Goal: Navigation & Orientation: Find specific page/section

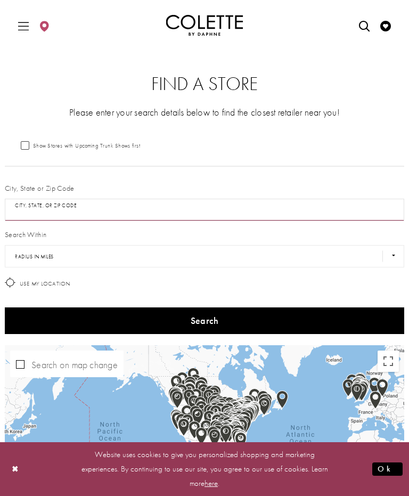
click at [141, 209] on input "City, State, or ZIP Code" at bounding box center [205, 210] width 400 height 22
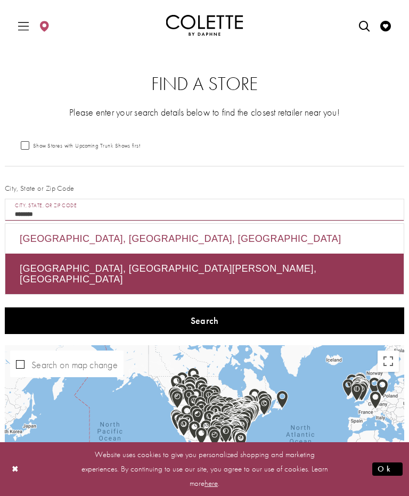
click at [104, 239] on div "[GEOGRAPHIC_DATA], [GEOGRAPHIC_DATA], [GEOGRAPHIC_DATA]" at bounding box center [204, 239] width 399 height 30
type input "**********"
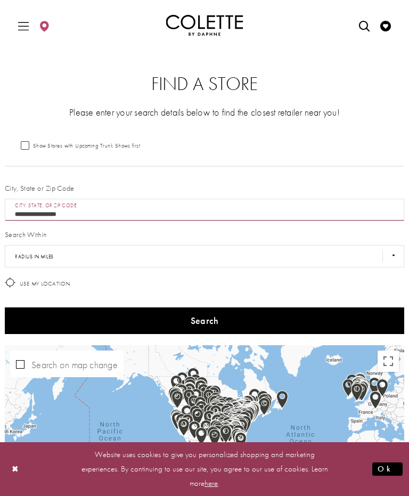
click at [205, 322] on button "Search" at bounding box center [205, 321] width 400 height 27
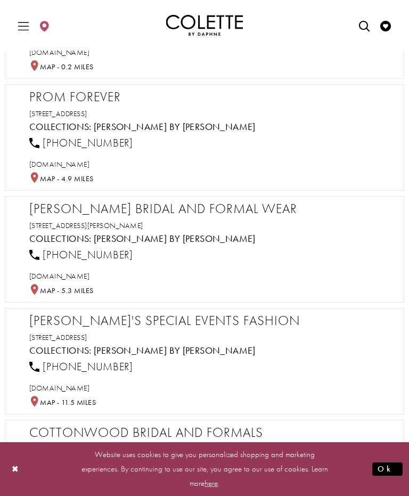
scroll to position [696, 0]
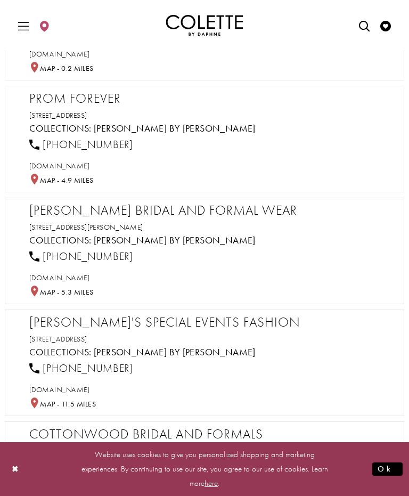
click at [239, 219] on div "[PERSON_NAME] Bridal and Formal Wear [STREET_ADDRESS][PERSON_NAME] Collections:…" at bounding box center [209, 250] width 361 height 95
click at [141, 240] on link "[PERSON_NAME] by [PERSON_NAME]" at bounding box center [175, 240] width 162 height 12
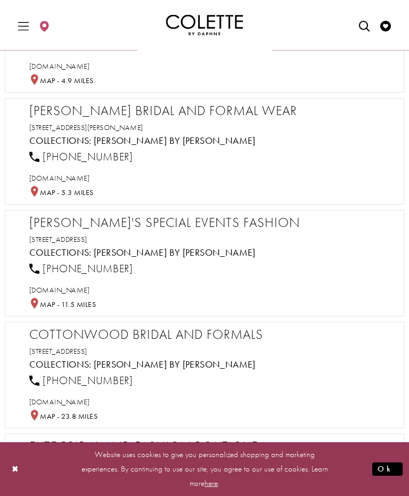
scroll to position [796, 0]
click at [239, 224] on h2 "[PERSON_NAME]'s Special Events Fashion" at bounding box center [209, 223] width 361 height 16
click at [246, 339] on h2 "Cottonwood Bridal and Formals" at bounding box center [209, 335] width 361 height 16
click at [268, 336] on h2 "Cottonwood Bridal and Formals" at bounding box center [209, 335] width 361 height 16
click at [90, 399] on span "[DOMAIN_NAME]" at bounding box center [59, 402] width 60 height 10
